Goal: Task Accomplishment & Management: Manage account settings

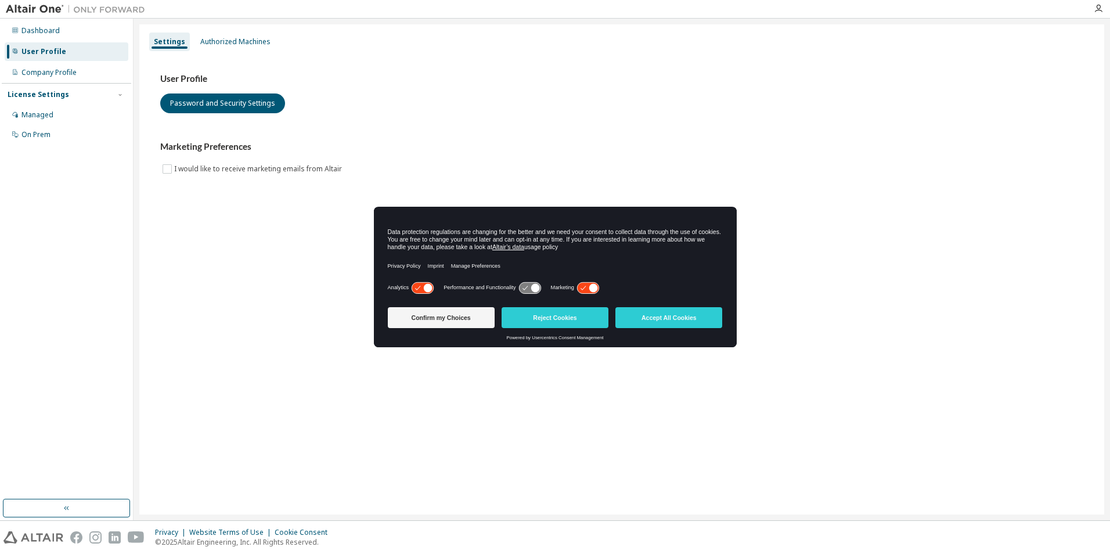
drag, startPoint x: 444, startPoint y: 100, endPoint x: 261, endPoint y: 40, distance: 193.0
click at [443, 99] on div "User Profile Password and Security Settings" at bounding box center [621, 93] width 923 height 40
click at [250, 40] on div "Authorized Machines" at bounding box center [235, 41] width 70 height 9
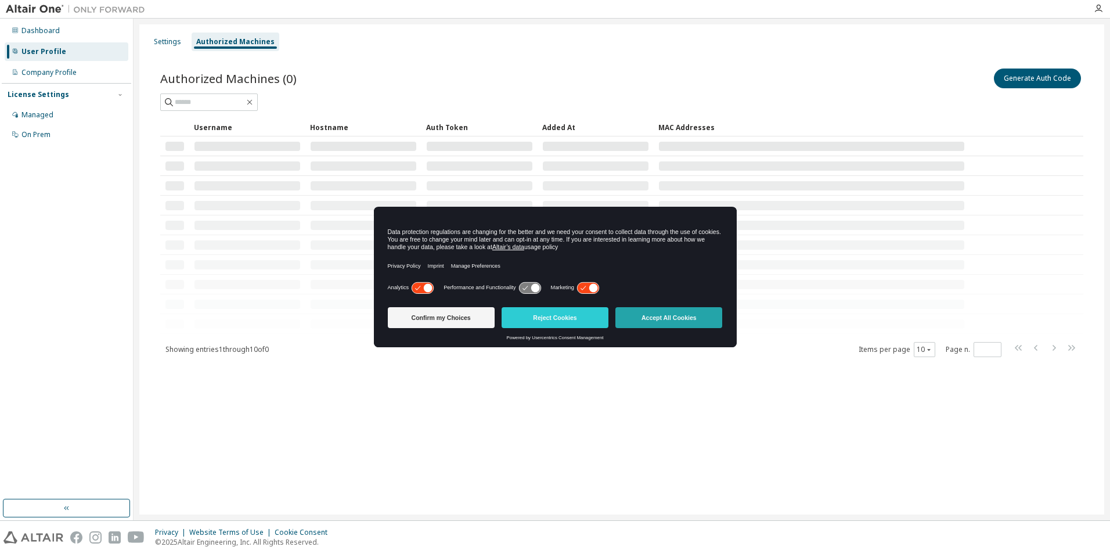
click at [657, 315] on button "Accept All Cookies" at bounding box center [668, 317] width 107 height 21
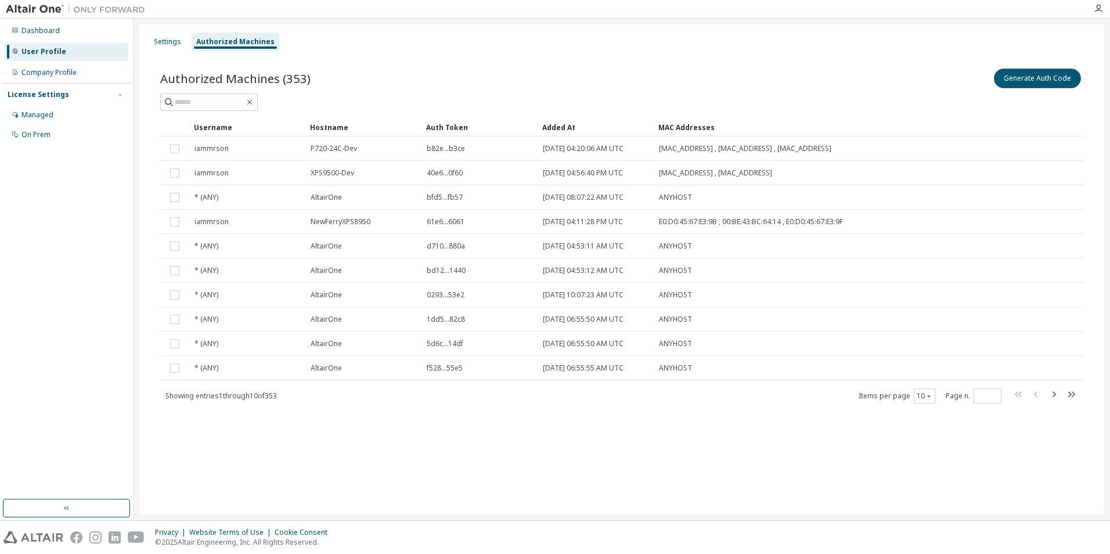
drag, startPoint x: 1054, startPoint y: 80, endPoint x: 1041, endPoint y: 93, distance: 19.3
click at [1054, 79] on button "Generate Auth Code" at bounding box center [1037, 79] width 87 height 20
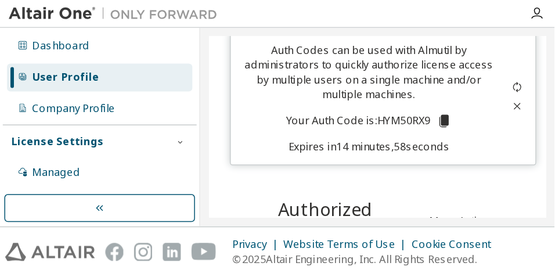
scroll to position [38, 0]
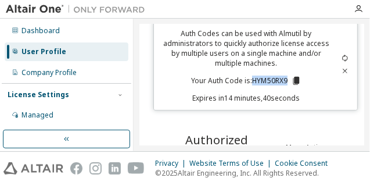
drag, startPoint x: 279, startPoint y: 80, endPoint x: 247, endPoint y: 81, distance: 32.5
click at [247, 81] on p "Your Auth Code is: HYM50RX9" at bounding box center [246, 80] width 110 height 10
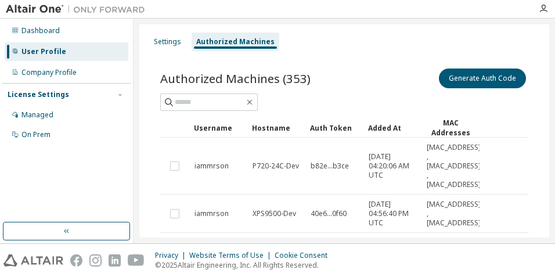
scroll to position [0, 0]
click at [388, 67] on div "Generate Auth Code" at bounding box center [436, 78] width 184 height 24
click at [546, 9] on icon "button" at bounding box center [543, 8] width 9 height 9
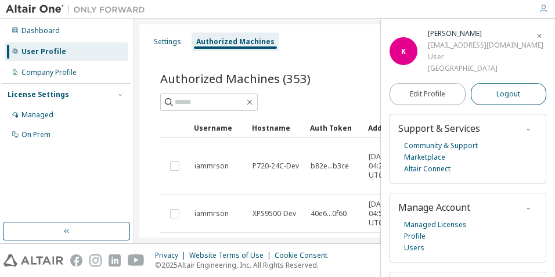
click at [496, 92] on span "Logout" at bounding box center [508, 94] width 24 height 12
